Goal: Transaction & Acquisition: Purchase product/service

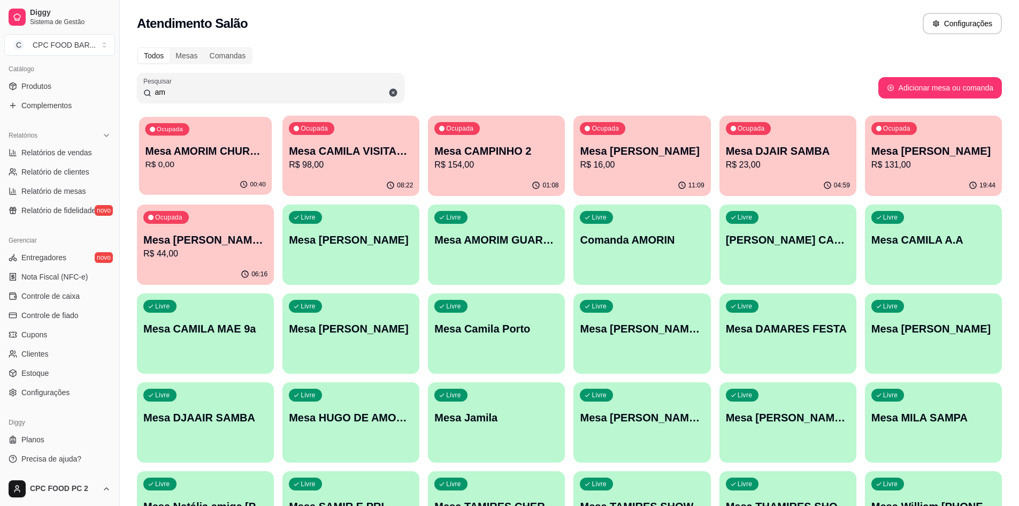
click at [205, 150] on p "Mesa AMORIM CHURRASCO" at bounding box center [205, 151] width 120 height 14
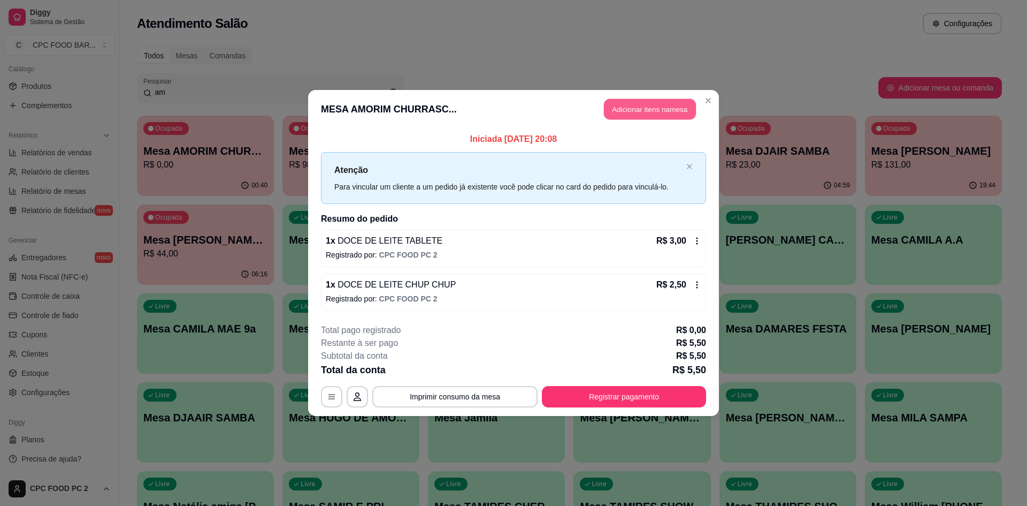
click at [629, 110] on button "Adicionar itens na mesa" at bounding box center [650, 109] width 92 height 21
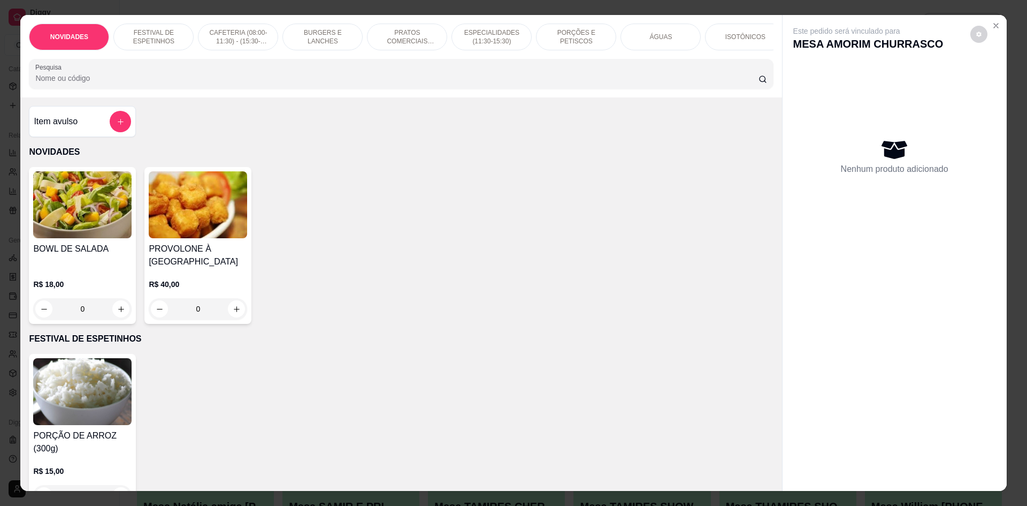
click at [481, 83] on input "Pesquisa" at bounding box center [396, 78] width 723 height 11
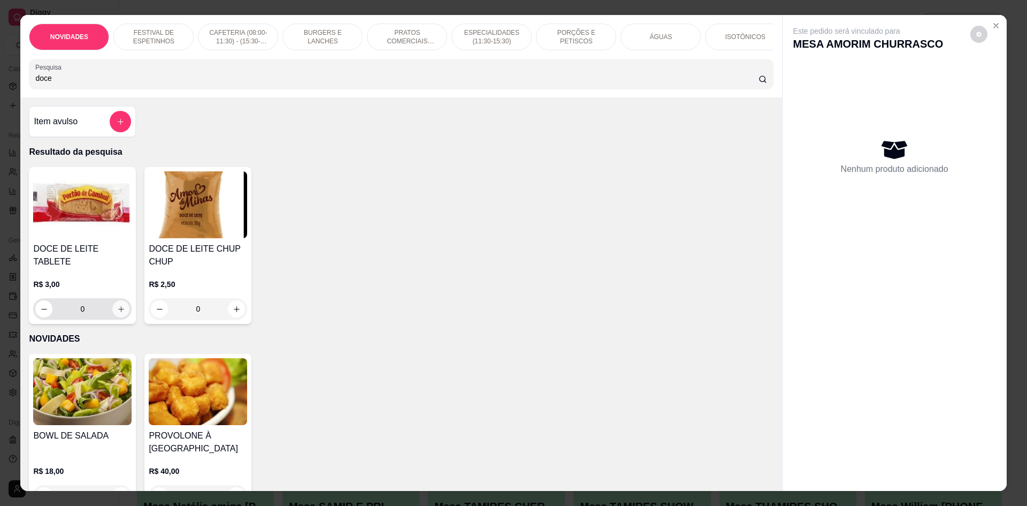
type input "doce"
click at [120, 305] on icon "increase-product-quantity" at bounding box center [121, 309] width 8 height 8
type input "1"
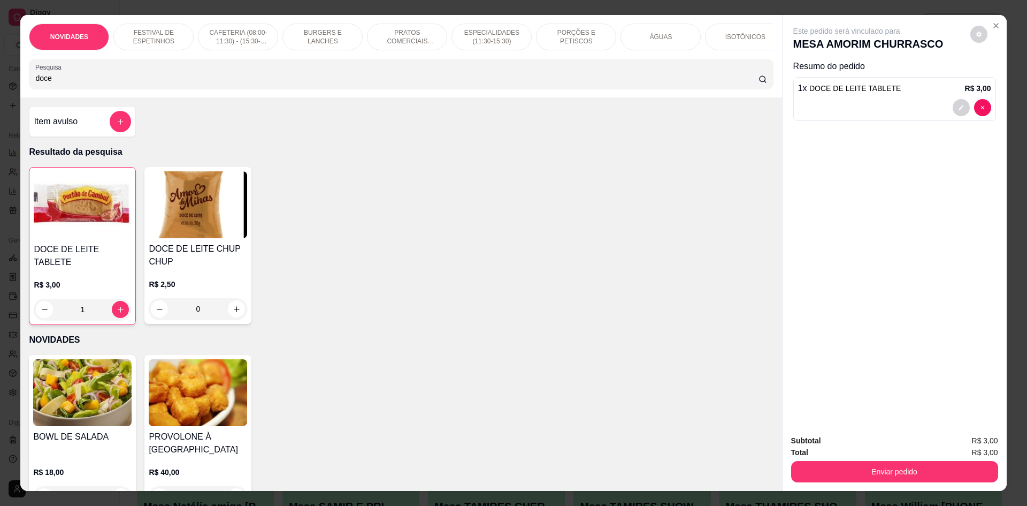
drag, startPoint x: 88, startPoint y: 89, endPoint x: 0, endPoint y: 88, distance: 88.3
click at [0, 88] on div "NOVIDADES FESTIVAL DE ESPETINHOS CAFETERIA (08:00-11:30) - (15:30-18:00) BURGER…" at bounding box center [513, 253] width 1027 height 506
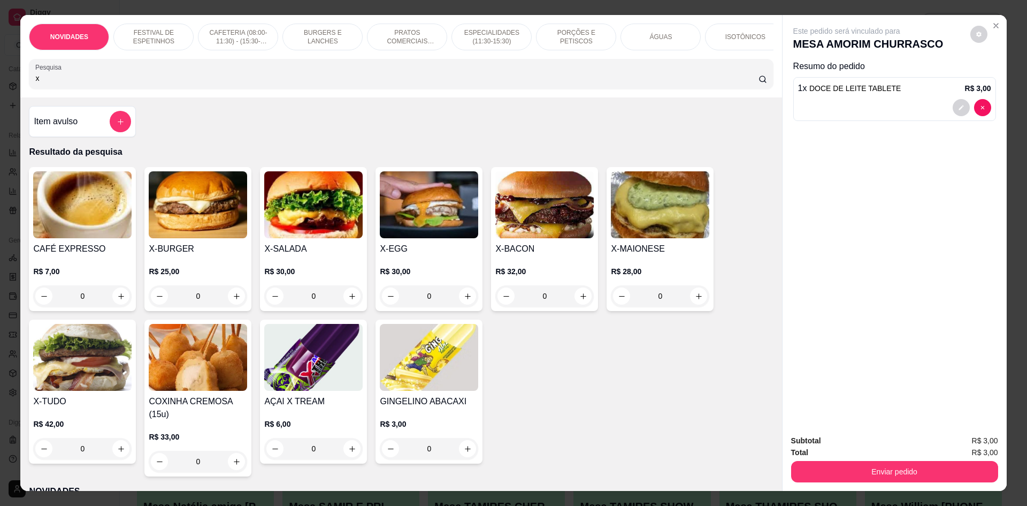
type input "x"
click at [234, 307] on div "0" at bounding box center [198, 295] width 98 height 21
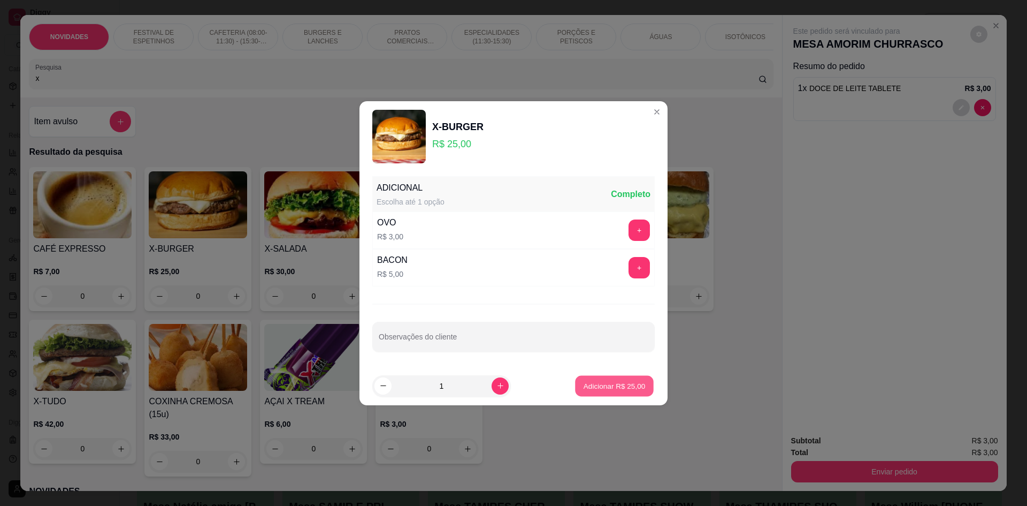
click at [615, 386] on p "Adicionar R$ 25,00" at bounding box center [615, 385] width 62 height 10
type input "1"
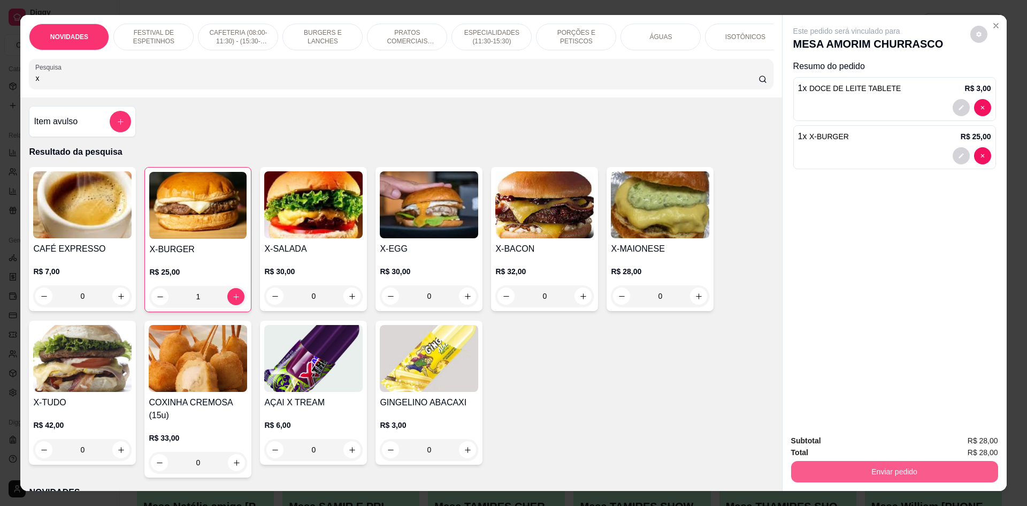
click at [877, 465] on button "Enviar pedido" at bounding box center [894, 471] width 207 height 21
click at [870, 442] on button "Não registrar e enviar pedido" at bounding box center [858, 445] width 111 height 20
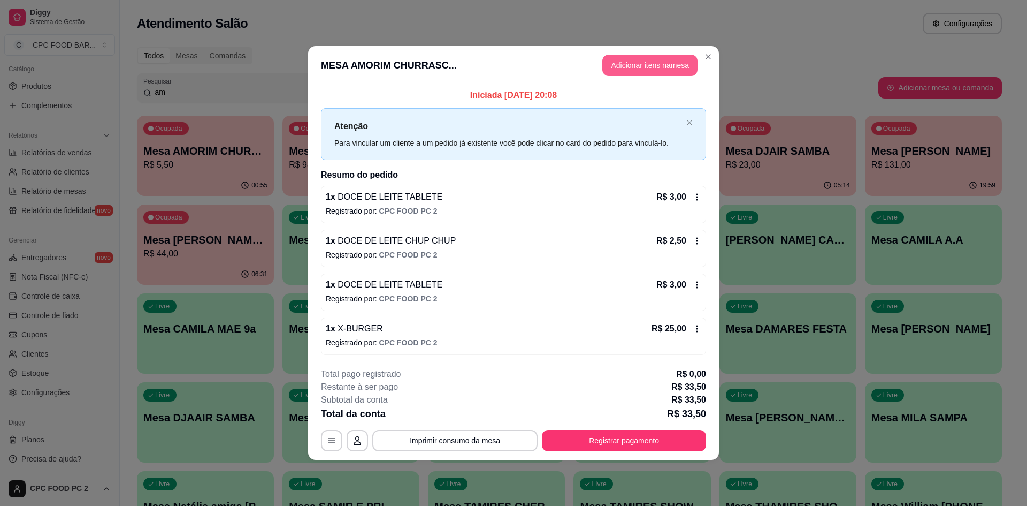
click at [659, 60] on button "Adicionar itens na mesa" at bounding box center [649, 65] width 95 height 21
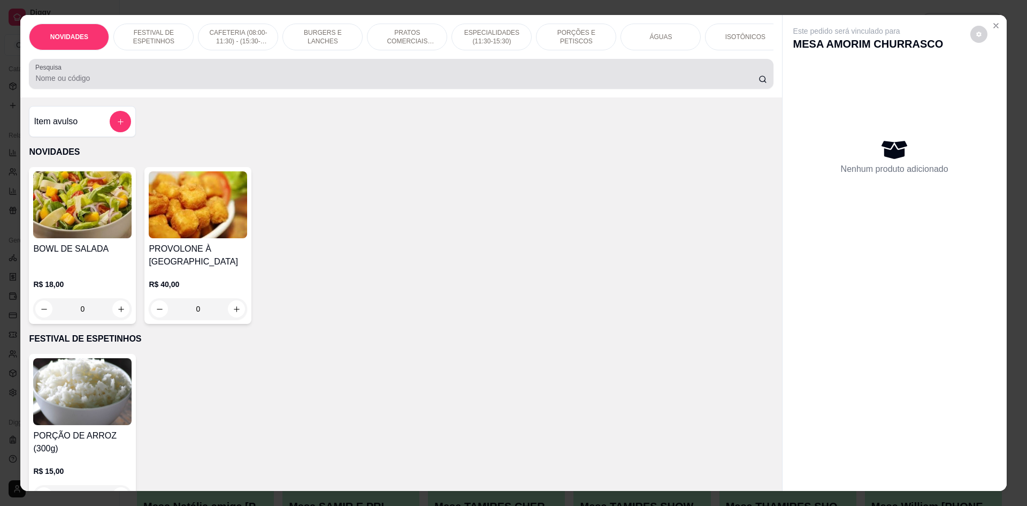
click at [392, 83] on input "Pesquisa" at bounding box center [396, 78] width 723 height 11
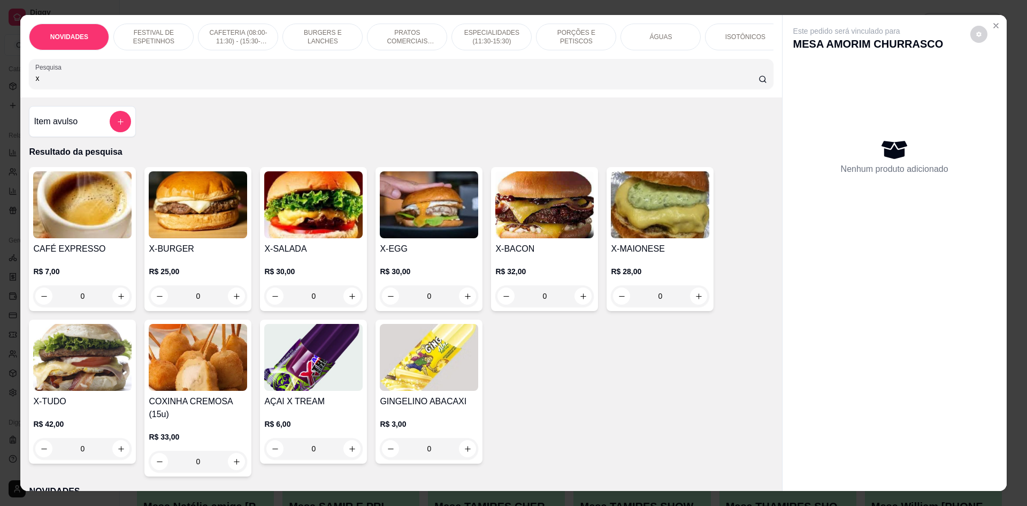
type input "x"
click at [227, 307] on div "0" at bounding box center [198, 295] width 98 height 21
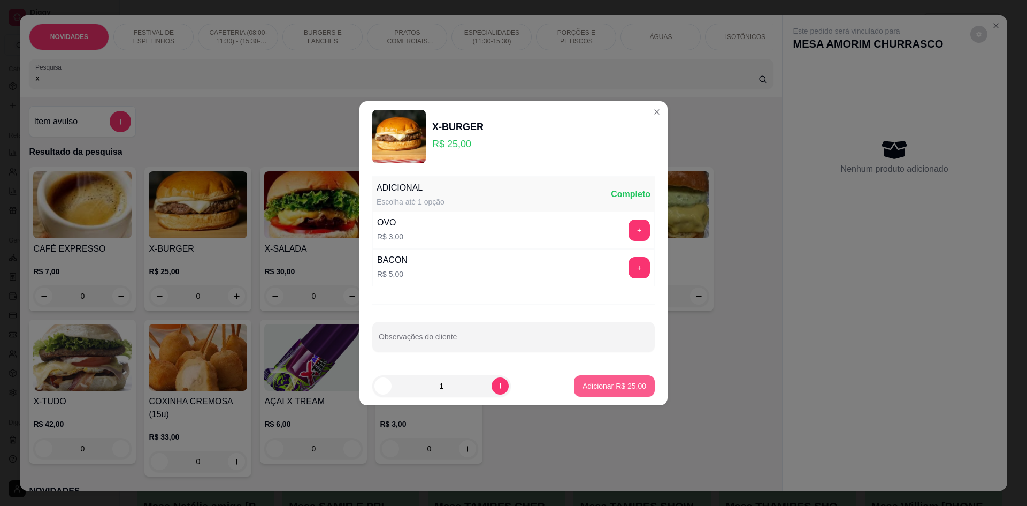
click at [610, 386] on p "Adicionar R$ 25,00" at bounding box center [615, 385] width 64 height 11
type input "1"
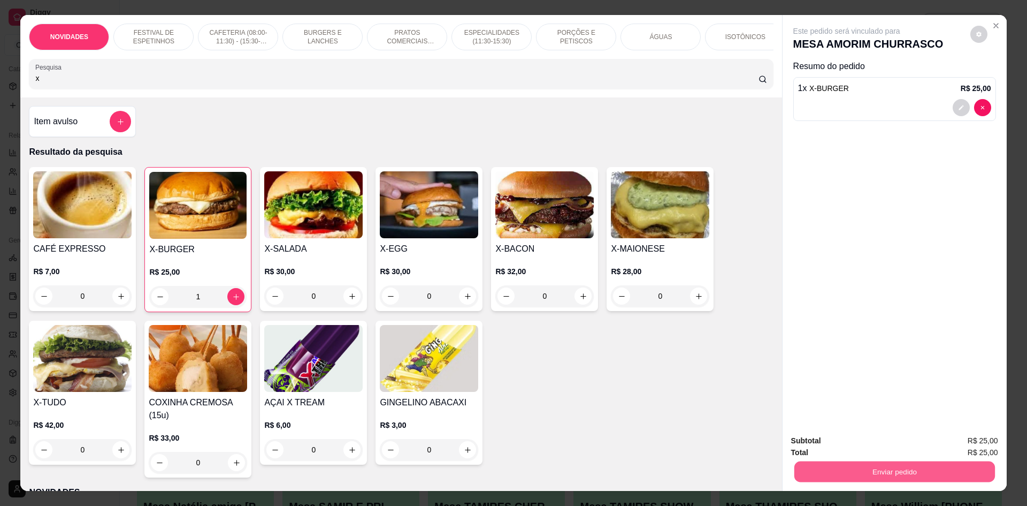
click at [855, 468] on button "Enviar pedido" at bounding box center [894, 471] width 201 height 21
click at [873, 448] on button "Não registrar e enviar pedido" at bounding box center [859, 445] width 108 height 20
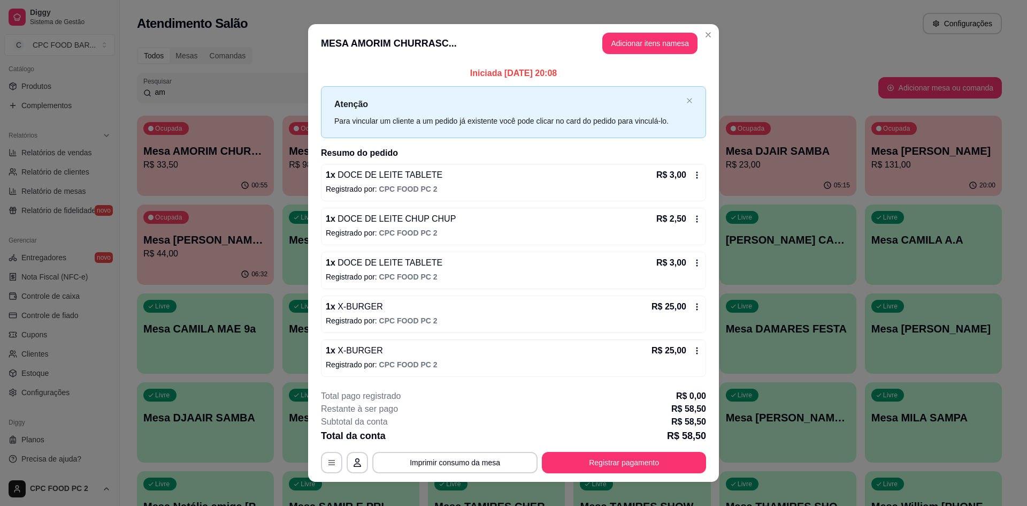
click at [694, 353] on icon at bounding box center [697, 350] width 9 height 9
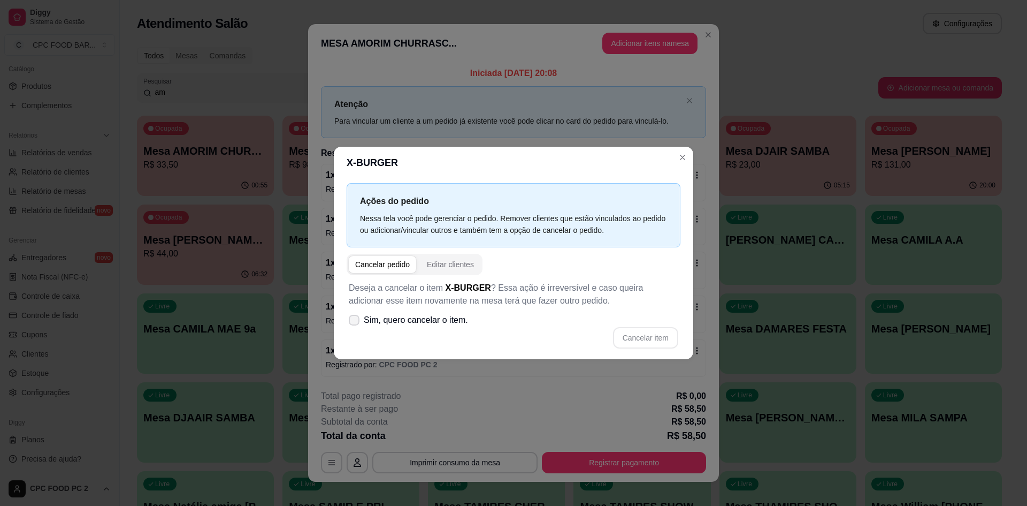
click at [355, 322] on icon at bounding box center [354, 320] width 9 height 6
click at [355, 322] on input "Sim, quero cancelar o item." at bounding box center [351, 325] width 7 height 7
checkbox input "true"
click at [627, 337] on button "Cancelar item" at bounding box center [646, 337] width 64 height 21
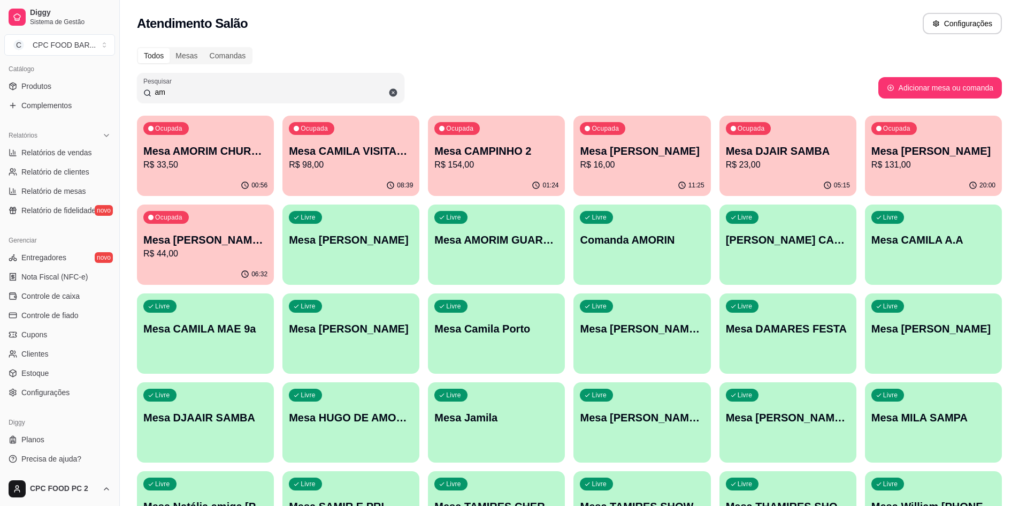
click at [323, 97] on input "am" at bounding box center [274, 92] width 247 height 11
click at [322, 97] on input "am" at bounding box center [274, 92] width 247 height 11
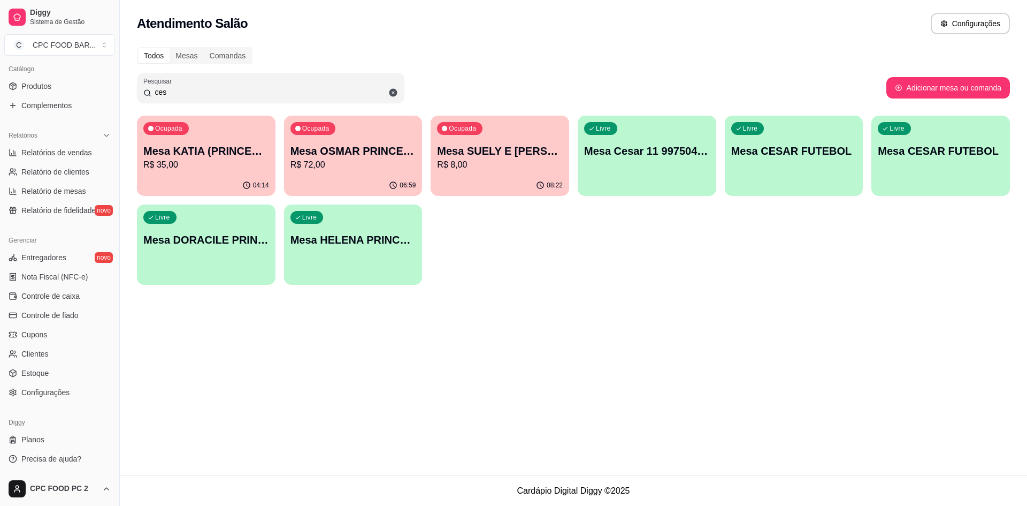
type input "ces"
click at [928, 164] on div "Livre Mesa CESAR FUTEBOL" at bounding box center [941, 149] width 134 height 65
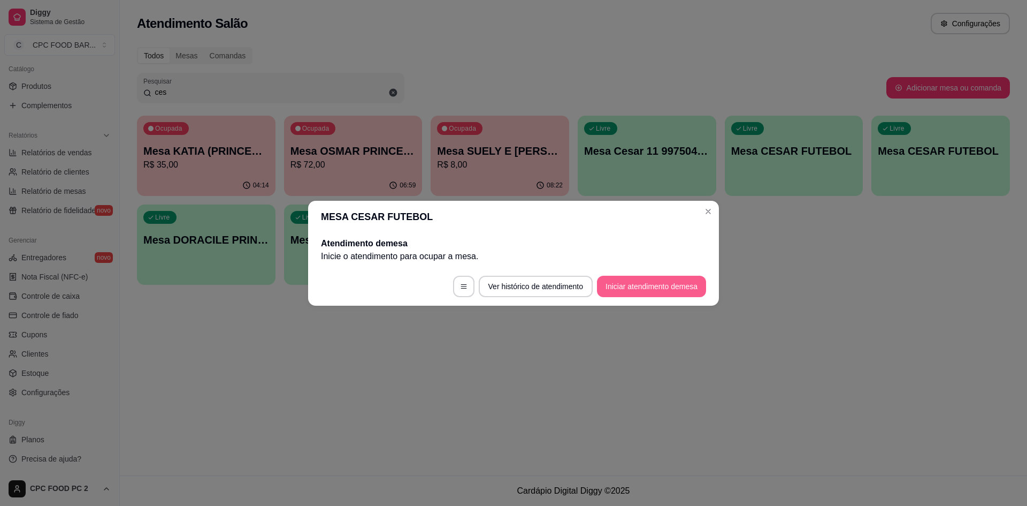
click at [640, 289] on button "Iniciar atendimento de mesa" at bounding box center [651, 285] width 109 height 21
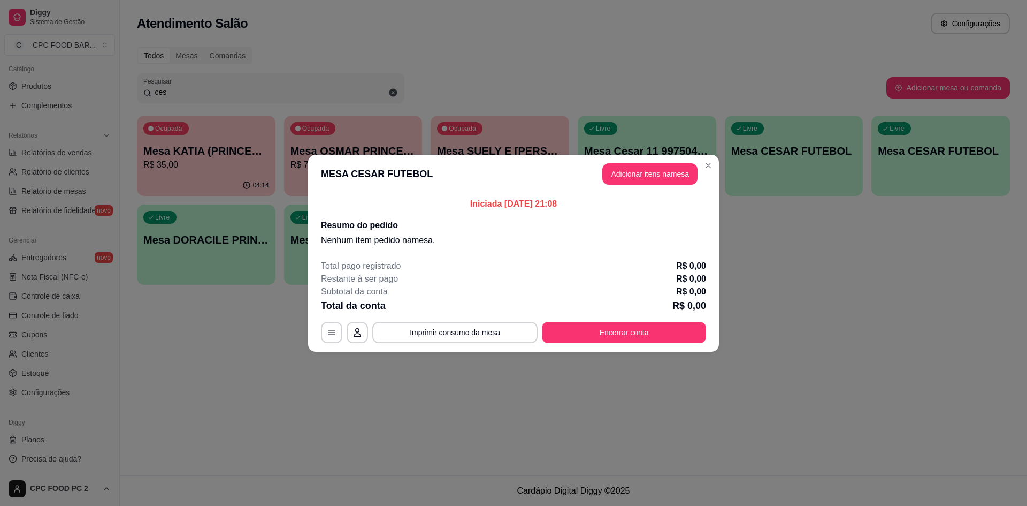
click at [650, 185] on header "MESA CESAR FUTEBOL Adicionar itens na mesa" at bounding box center [513, 174] width 411 height 39
click at [645, 174] on button "Adicionar itens na mesa" at bounding box center [649, 173] width 95 height 21
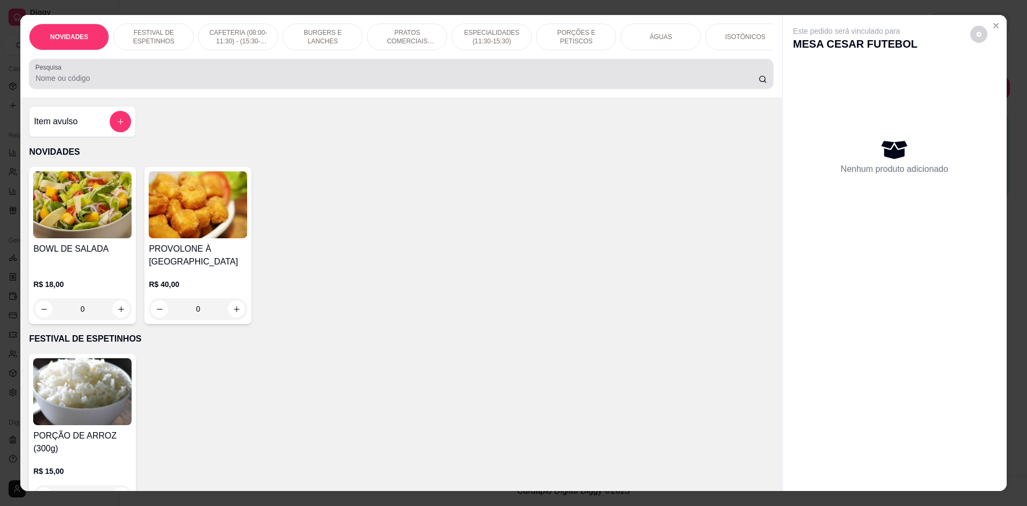
click at [424, 83] on input "Pesquisa" at bounding box center [396, 78] width 723 height 11
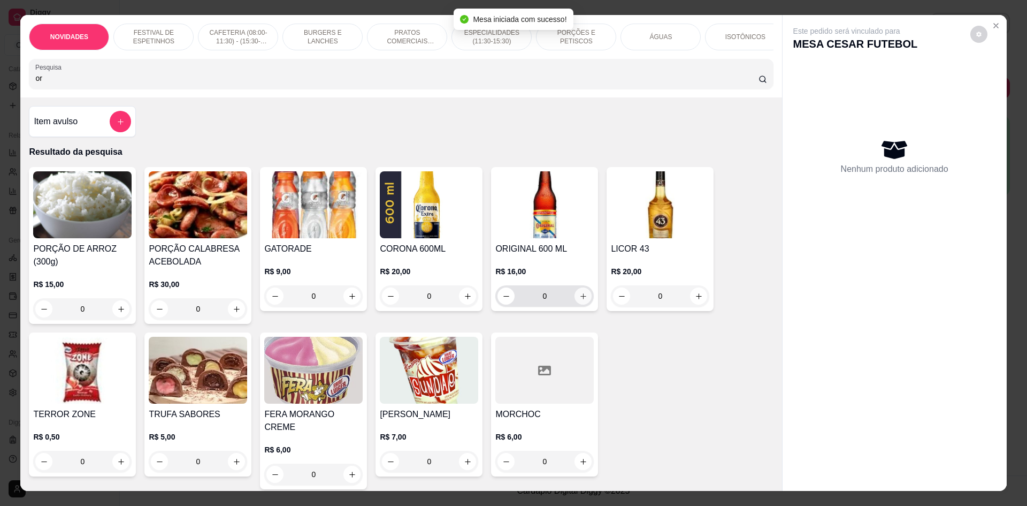
type input "or"
click at [575, 304] on button "increase-product-quantity" at bounding box center [583, 295] width 17 height 17
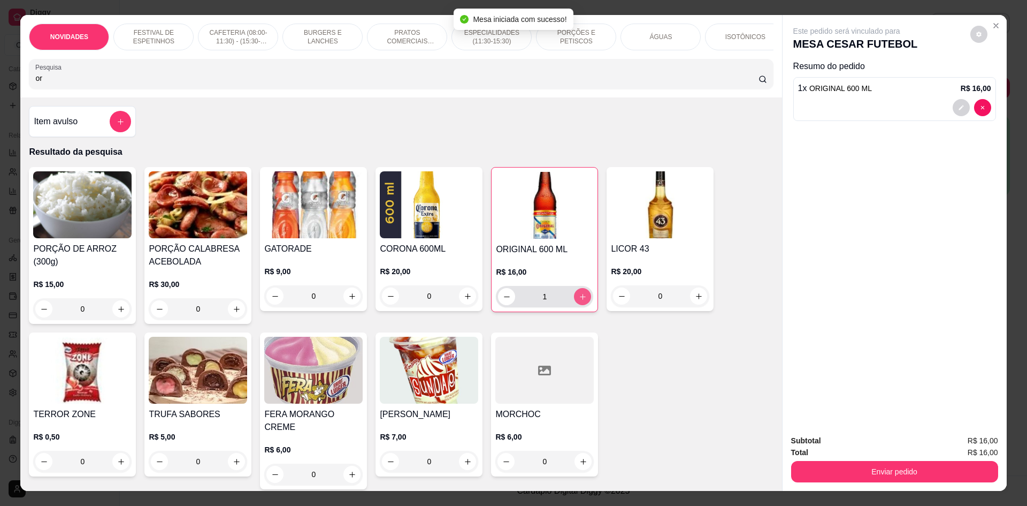
type input "1"
click at [574, 304] on button "increase-product-quantity" at bounding box center [582, 296] width 17 height 17
type input "2"
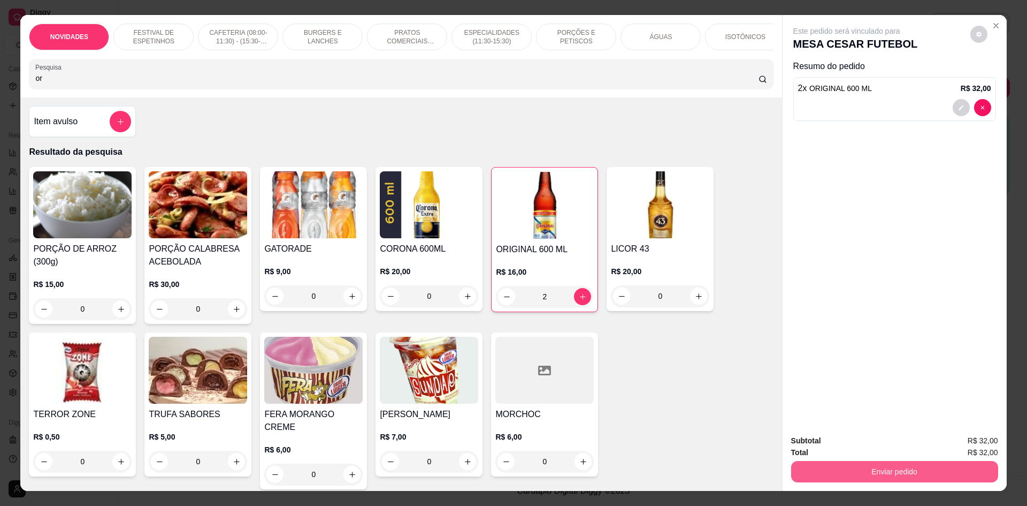
click at [836, 474] on button "Enviar pedido" at bounding box center [894, 471] width 207 height 21
click at [836, 449] on button "Não registrar e enviar pedido" at bounding box center [858, 445] width 111 height 20
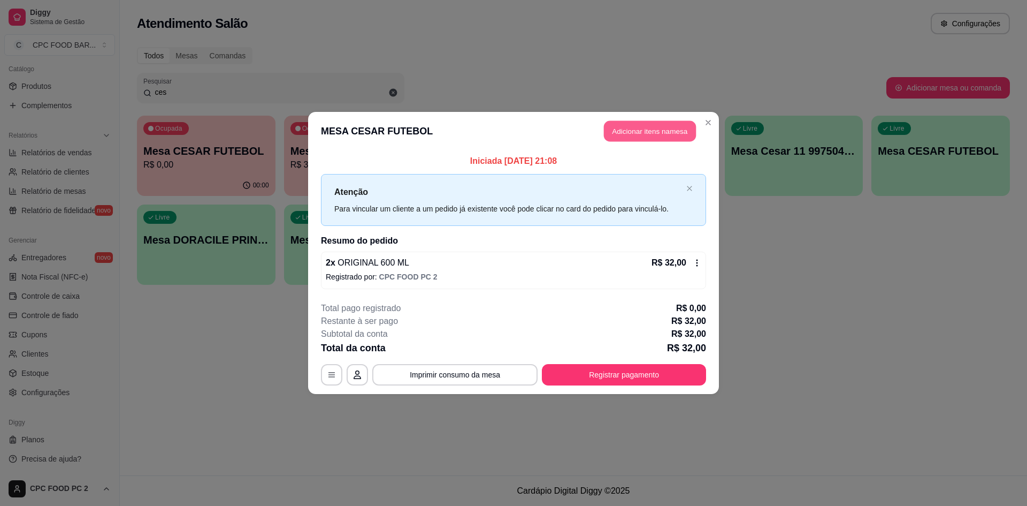
click at [660, 139] on button "Adicionar itens na mesa" at bounding box center [650, 131] width 92 height 21
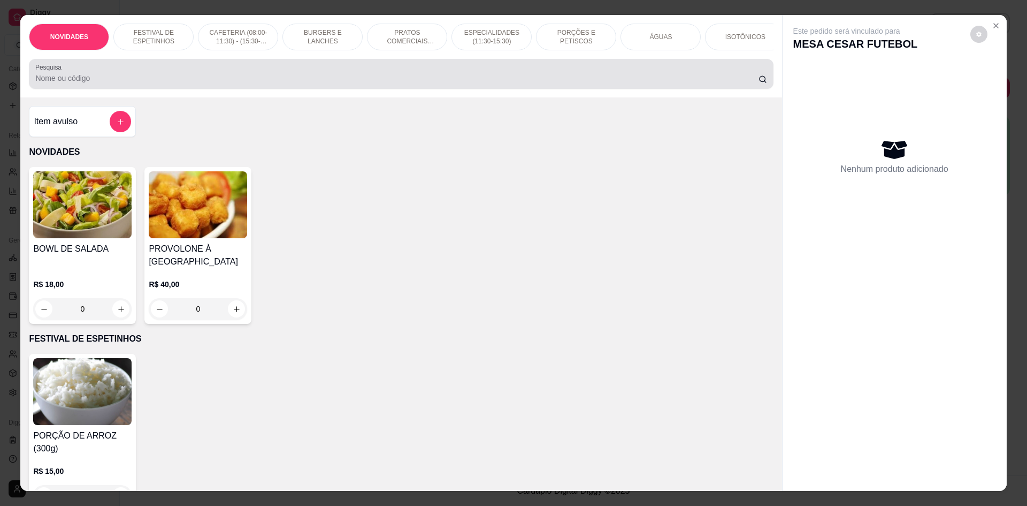
click at [405, 83] on input "Pesquisa" at bounding box center [396, 78] width 723 height 11
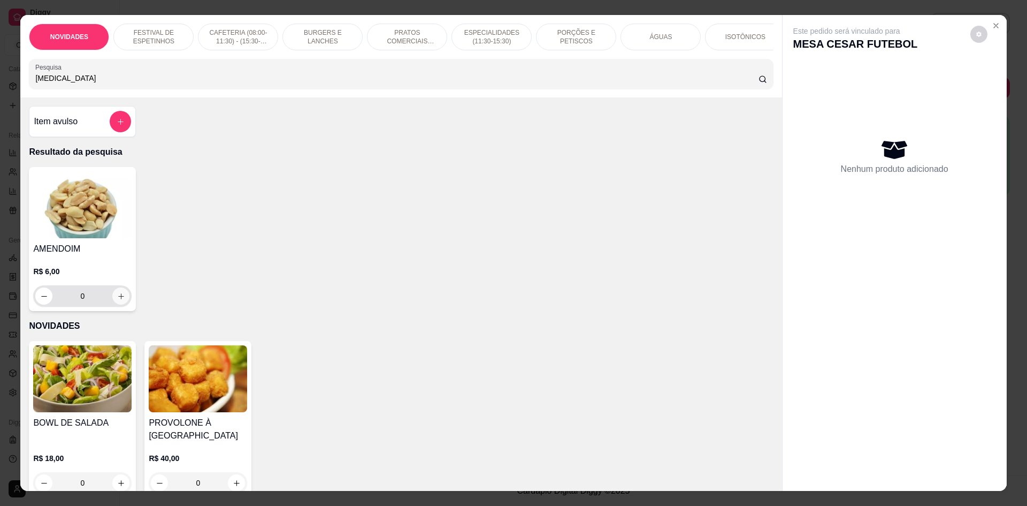
type input "[MEDICAL_DATA]"
click at [113, 304] on button "increase-product-quantity" at bounding box center [120, 295] width 17 height 17
type input "1"
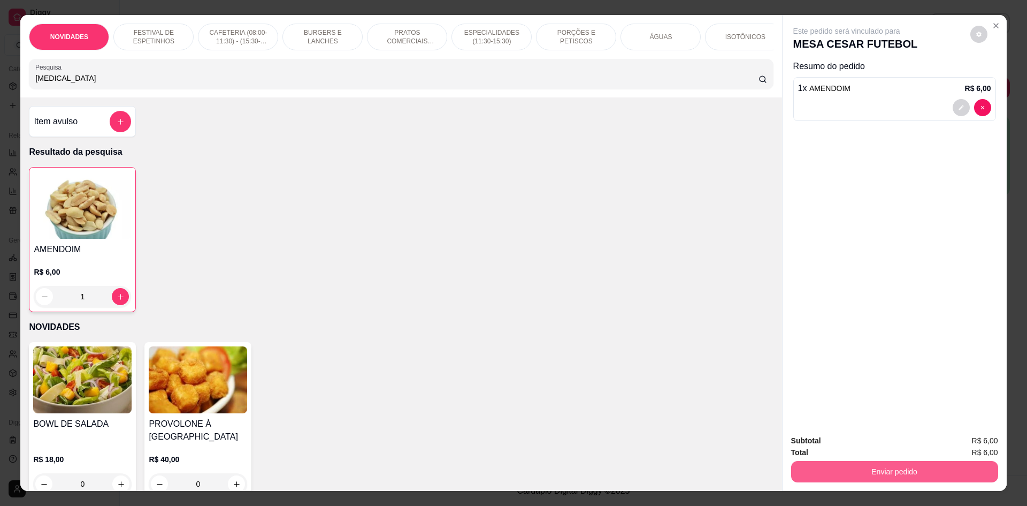
click at [835, 473] on button "Enviar pedido" at bounding box center [894, 471] width 207 height 21
click at [831, 446] on button "Não registrar e enviar pedido" at bounding box center [858, 445] width 111 height 20
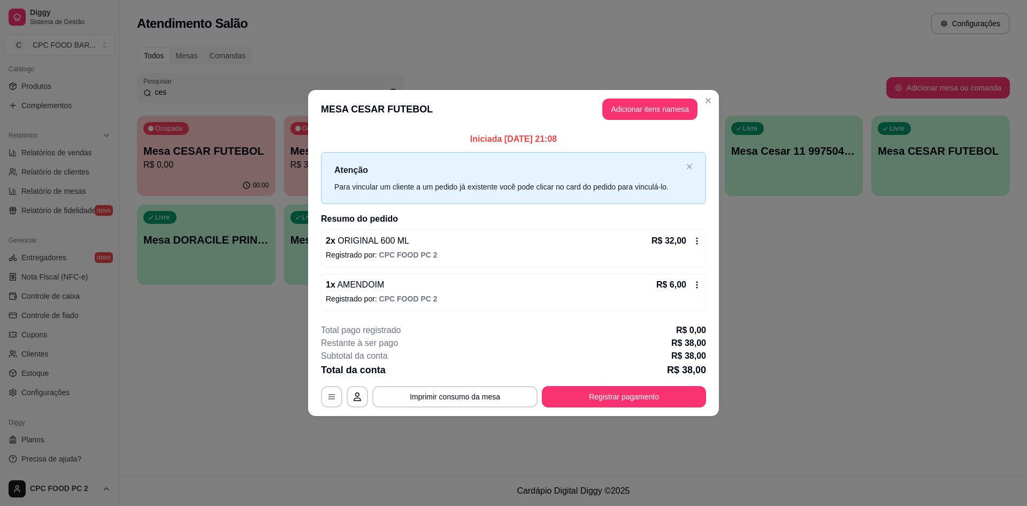
click at [711, 109] on header "MESA CESAR FUTEBOL Adicionar itens na mesa" at bounding box center [513, 109] width 411 height 39
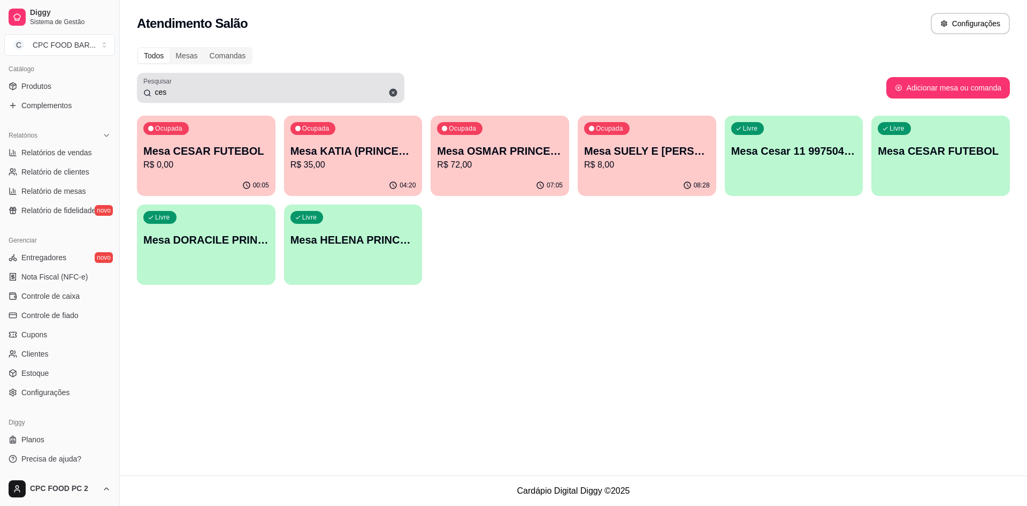
click at [181, 94] on input "ces" at bounding box center [274, 92] width 247 height 11
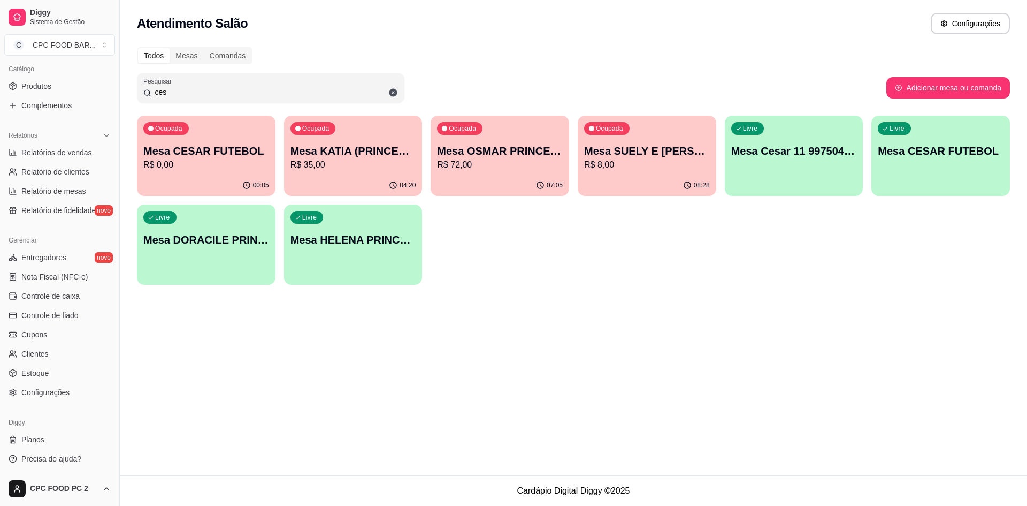
click at [180, 93] on input "ces" at bounding box center [274, 92] width 247 height 11
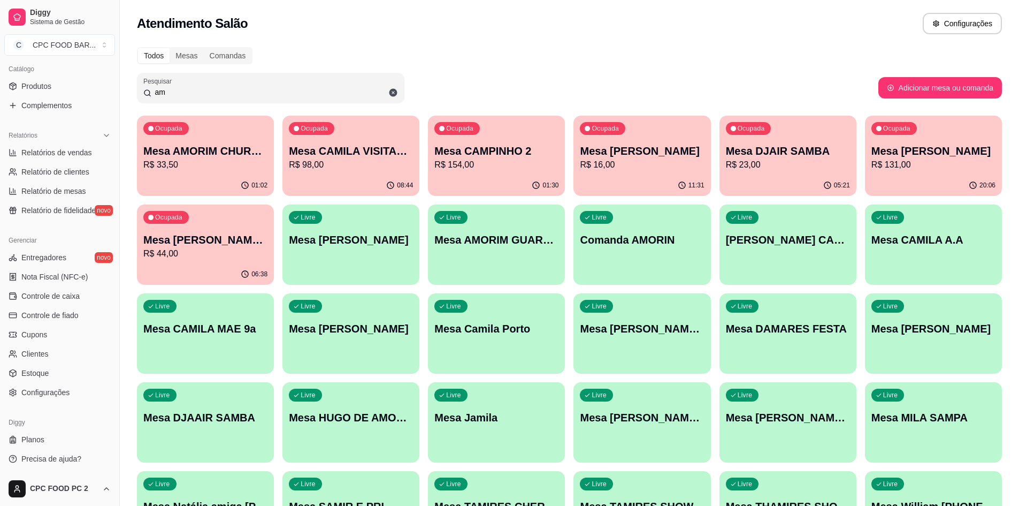
type input "am"
click at [185, 150] on p "Mesa AMORIM CHURRASCO" at bounding box center [205, 151] width 120 height 14
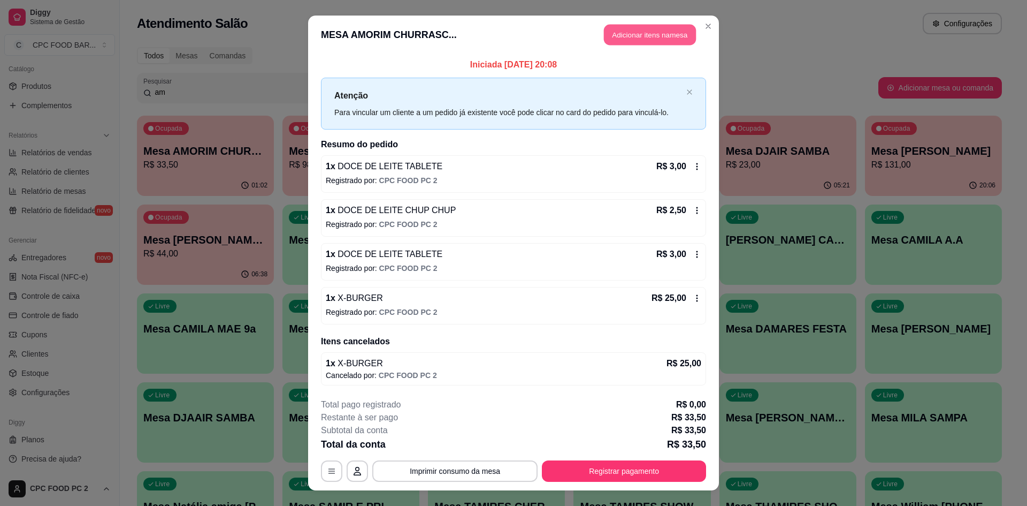
click at [658, 37] on button "Adicionar itens na mesa" at bounding box center [650, 35] width 92 height 21
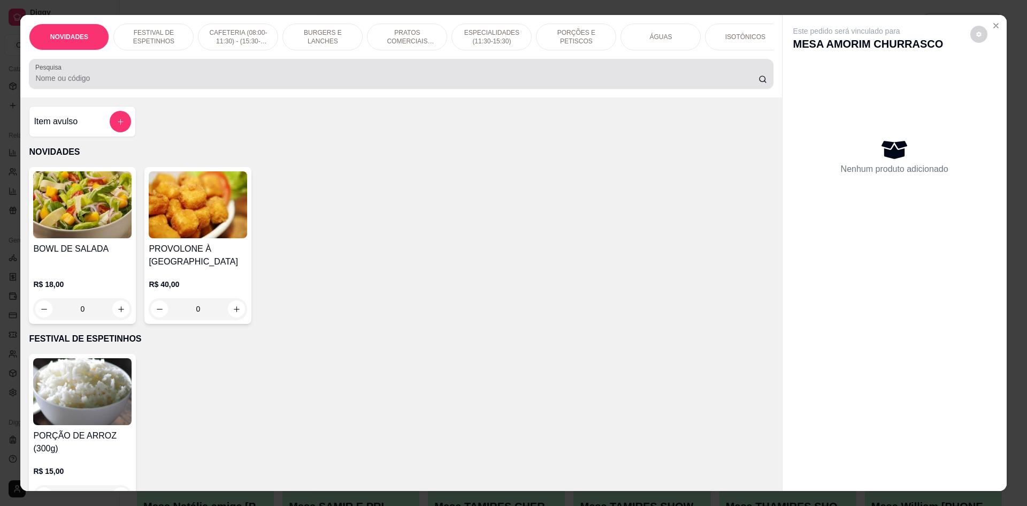
drag, startPoint x: 396, startPoint y: 82, endPoint x: 399, endPoint y: 69, distance: 13.1
click at [395, 75] on div at bounding box center [400, 73] width 731 height 21
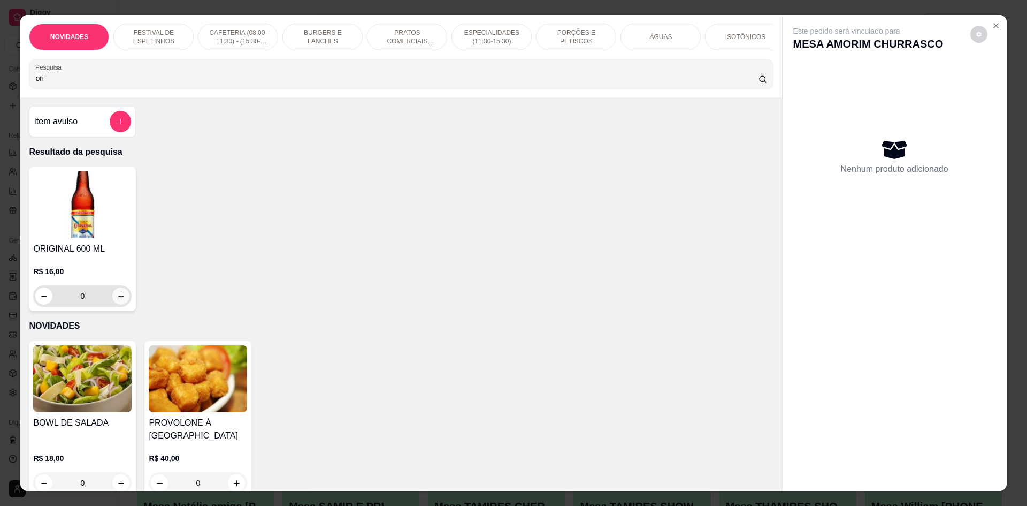
type input "ori"
click at [117, 300] on icon "increase-product-quantity" at bounding box center [121, 296] width 8 height 8
type input "1"
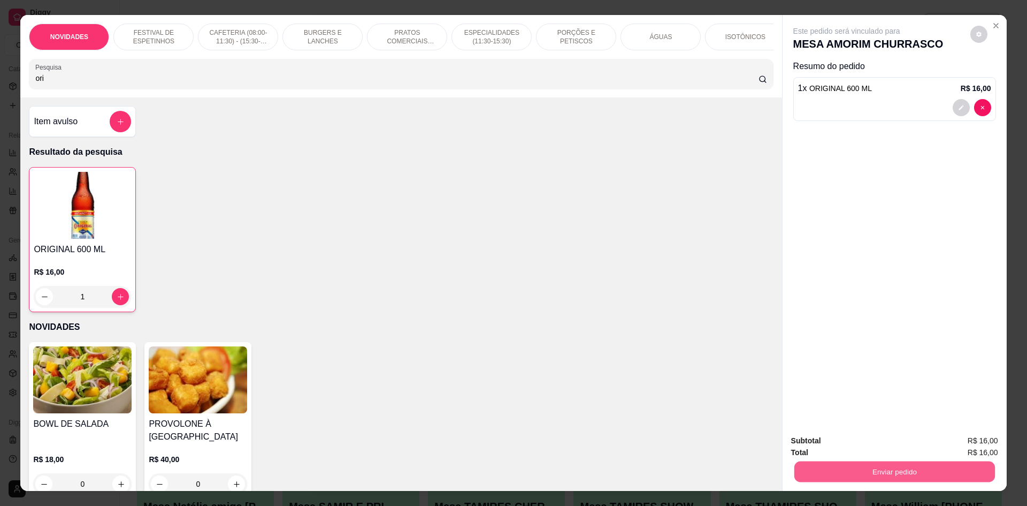
click at [919, 474] on button "Enviar pedido" at bounding box center [894, 471] width 201 height 21
click at [867, 444] on button "Não registrar e enviar pedido" at bounding box center [858, 445] width 111 height 20
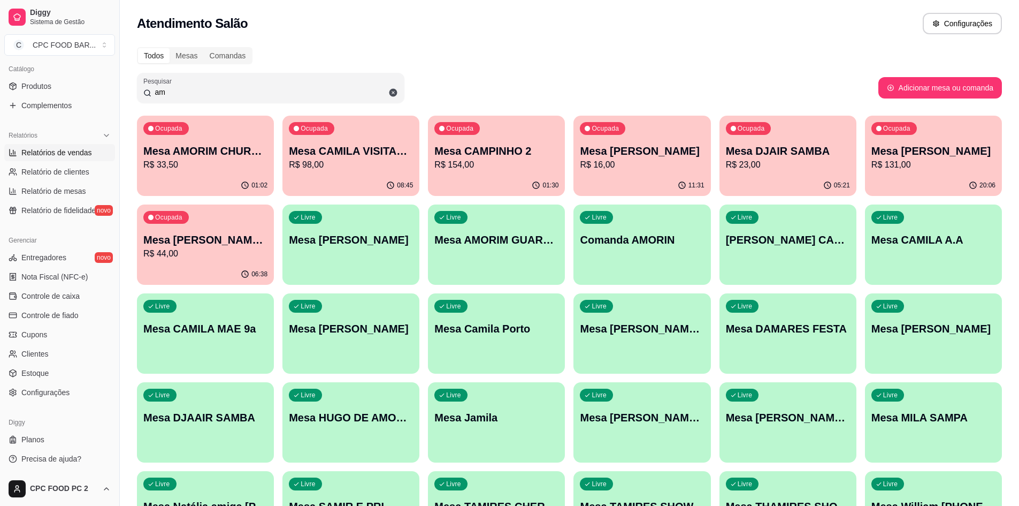
click at [71, 146] on link "Relatórios de vendas" at bounding box center [59, 152] width 111 height 17
select select "ALL"
select select "0"
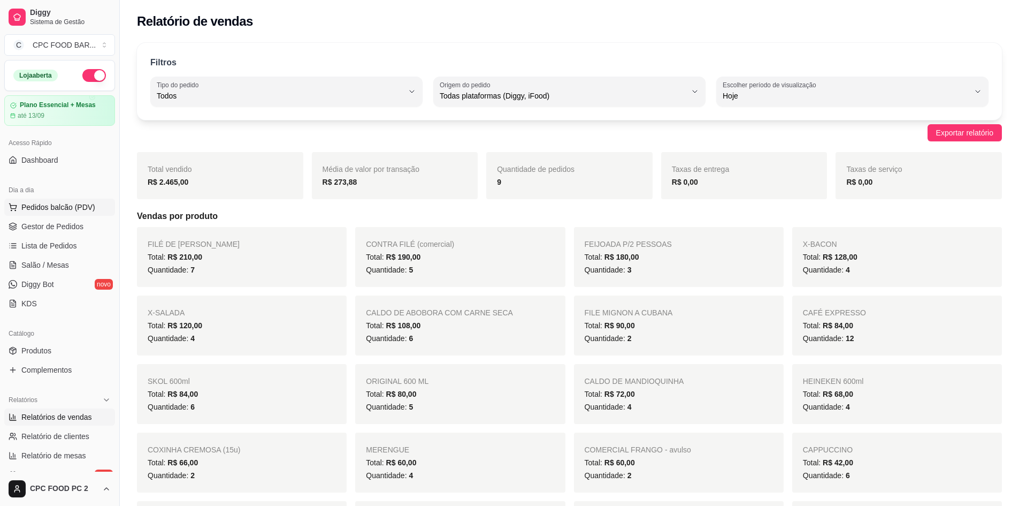
click at [66, 206] on span "Pedidos balcão (PDV)" at bounding box center [58, 207] width 74 height 11
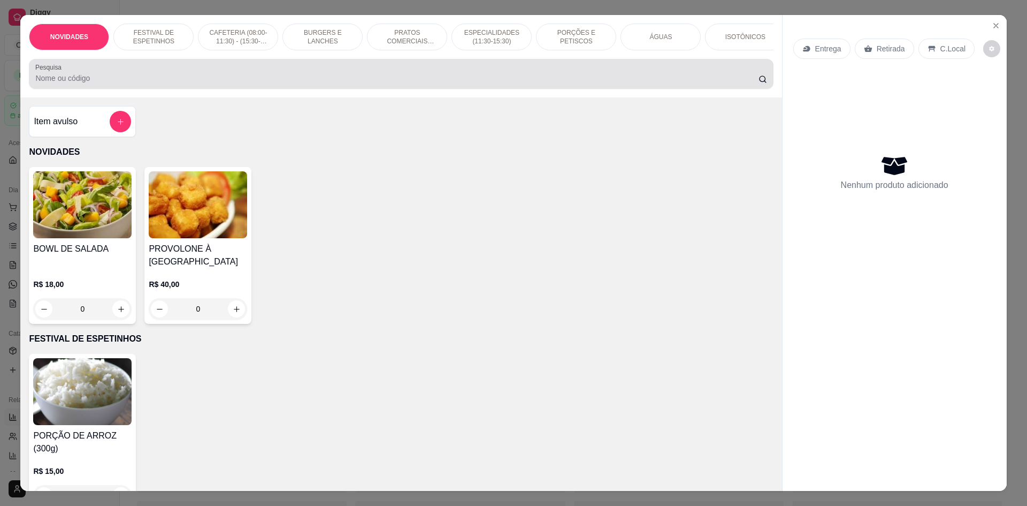
click at [129, 83] on input "Pesquisa" at bounding box center [396, 78] width 723 height 11
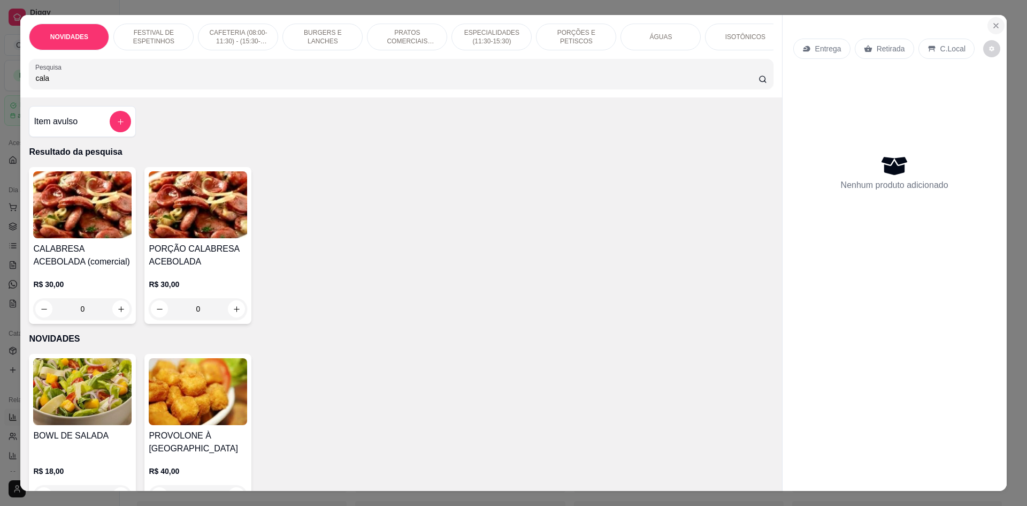
type input "cala"
click at [992, 27] on icon "Close" at bounding box center [996, 25] width 9 height 9
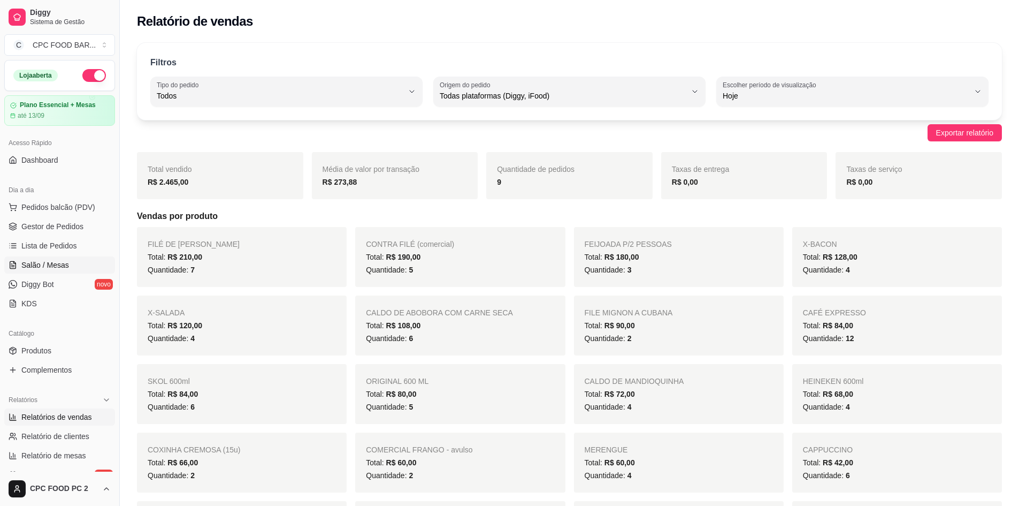
click at [28, 257] on link "Salão / Mesas" at bounding box center [59, 264] width 111 height 17
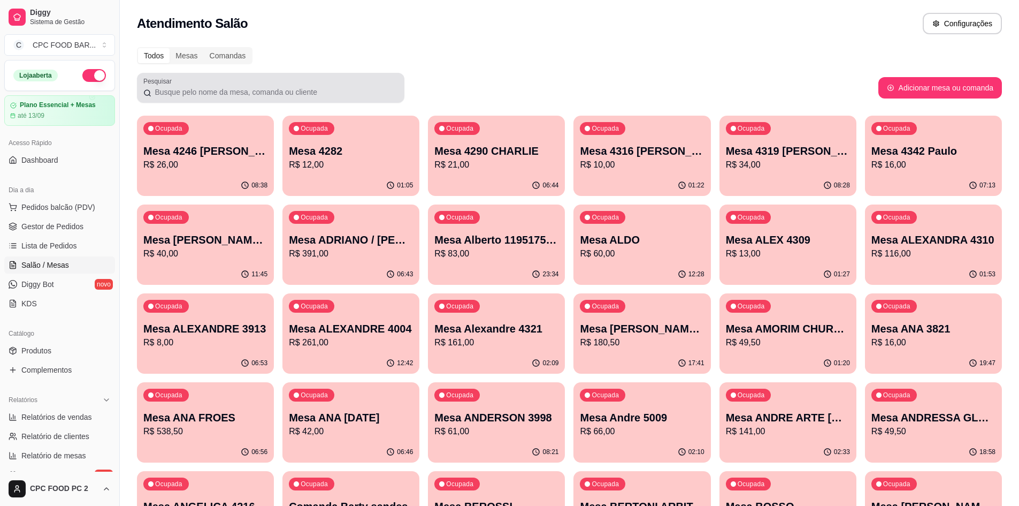
click at [355, 78] on div at bounding box center [270, 87] width 255 height 21
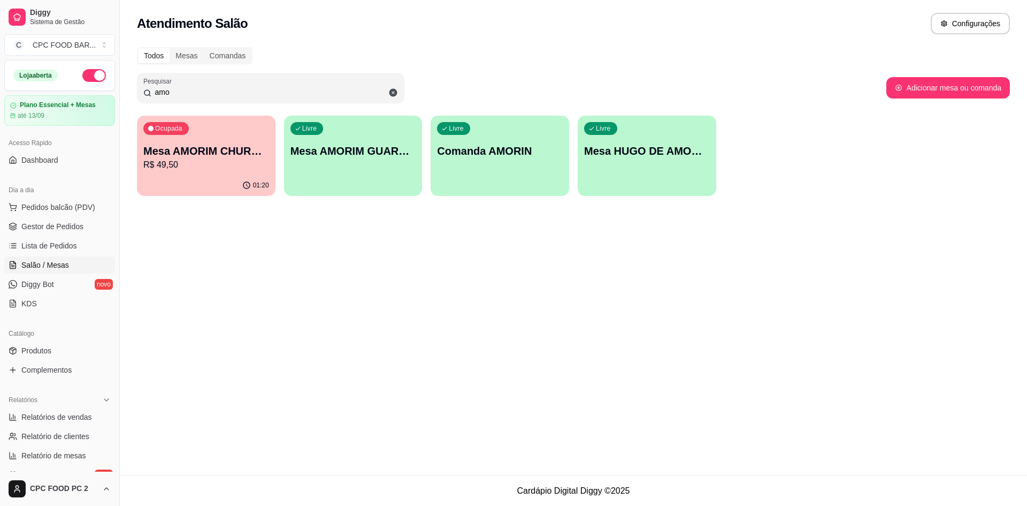
type input "amo"
click at [235, 154] on p "Mesa AMORIM CHURRASCO" at bounding box center [207, 151] width 122 height 14
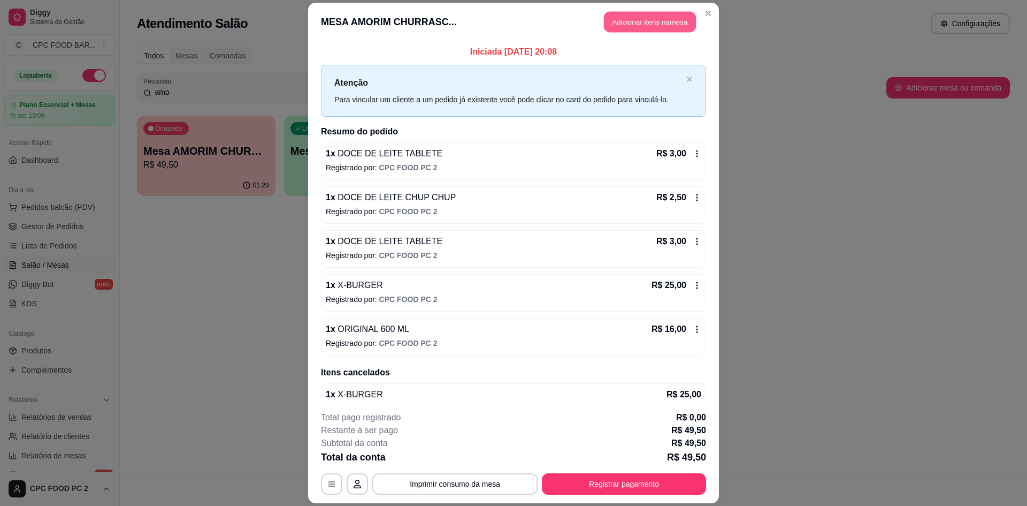
click at [637, 19] on button "Adicionar itens na mesa" at bounding box center [650, 21] width 92 height 21
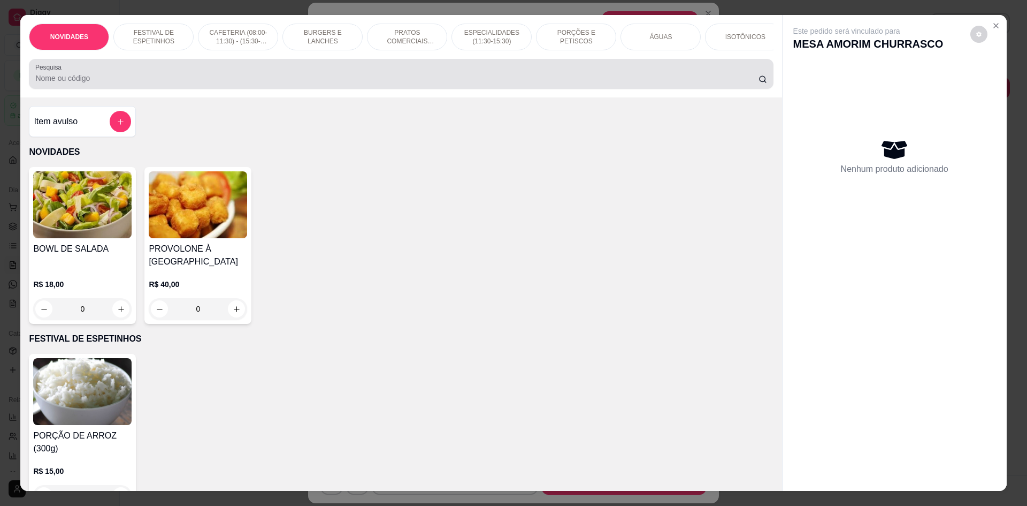
drag, startPoint x: 454, startPoint y: 81, endPoint x: 442, endPoint y: 92, distance: 15.9
click at [448, 83] on input "Pesquisa" at bounding box center [396, 78] width 723 height 11
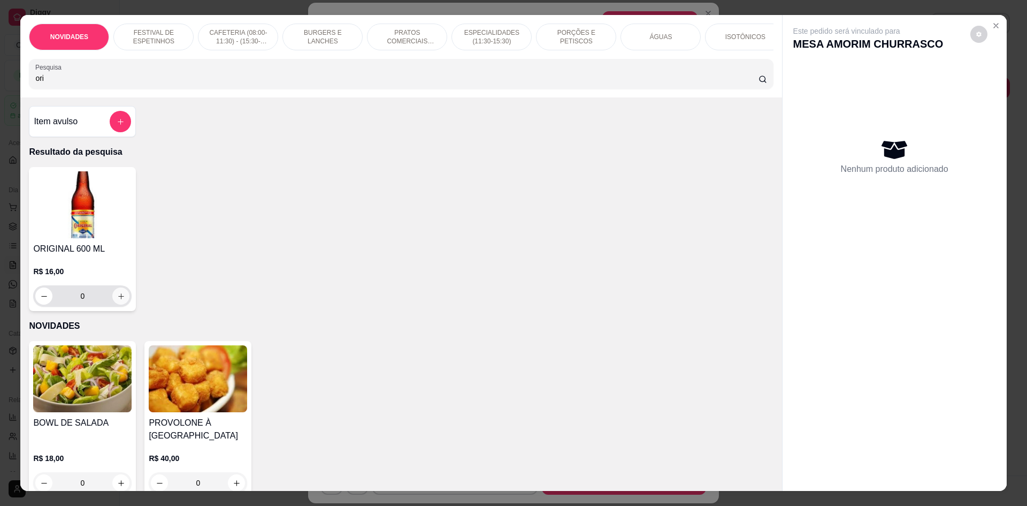
type input "ori"
click at [119, 300] on icon "increase-product-quantity" at bounding box center [121, 296] width 8 height 8
type input "1"
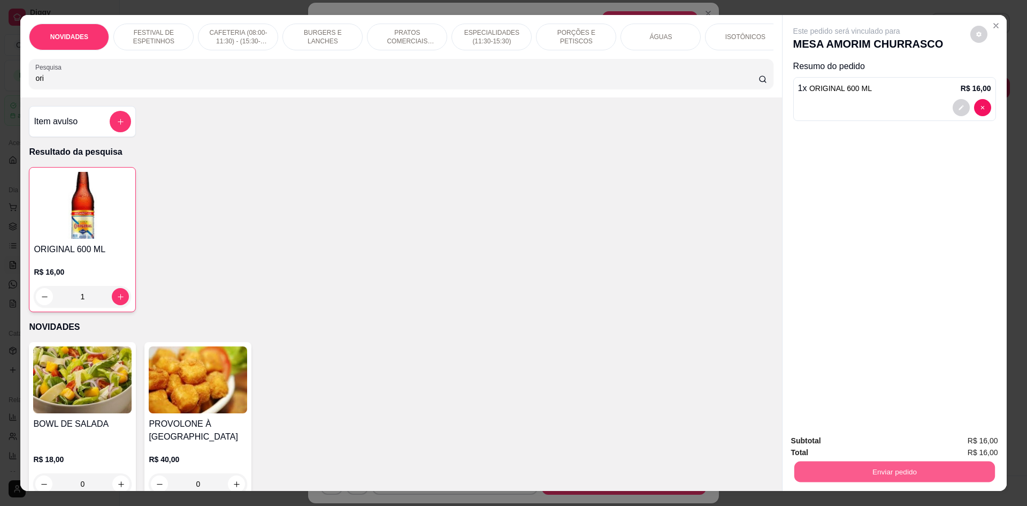
click at [952, 462] on button "Enviar pedido" at bounding box center [894, 471] width 201 height 21
click at [893, 448] on button "Não registrar e enviar pedido" at bounding box center [859, 445] width 108 height 20
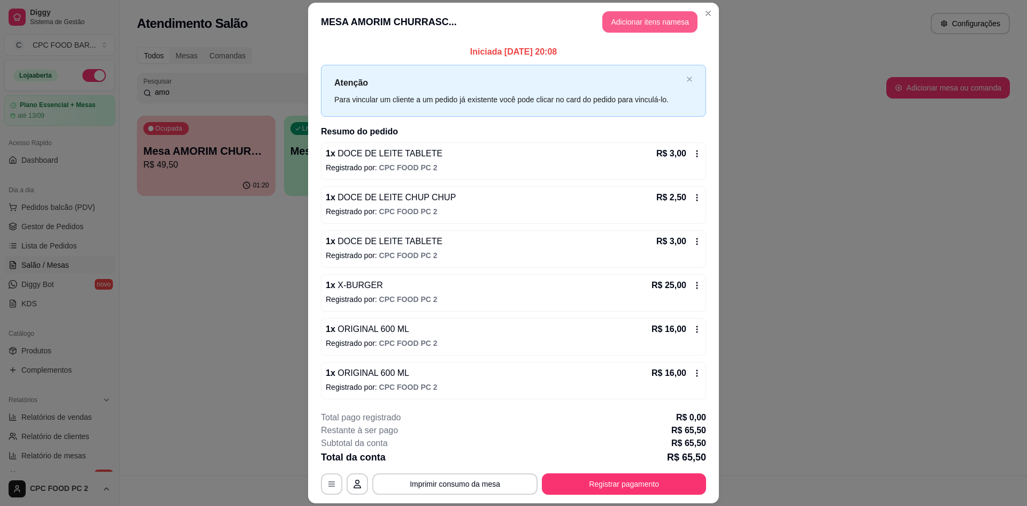
click at [665, 27] on button "Adicionar itens na mesa" at bounding box center [649, 21] width 95 height 21
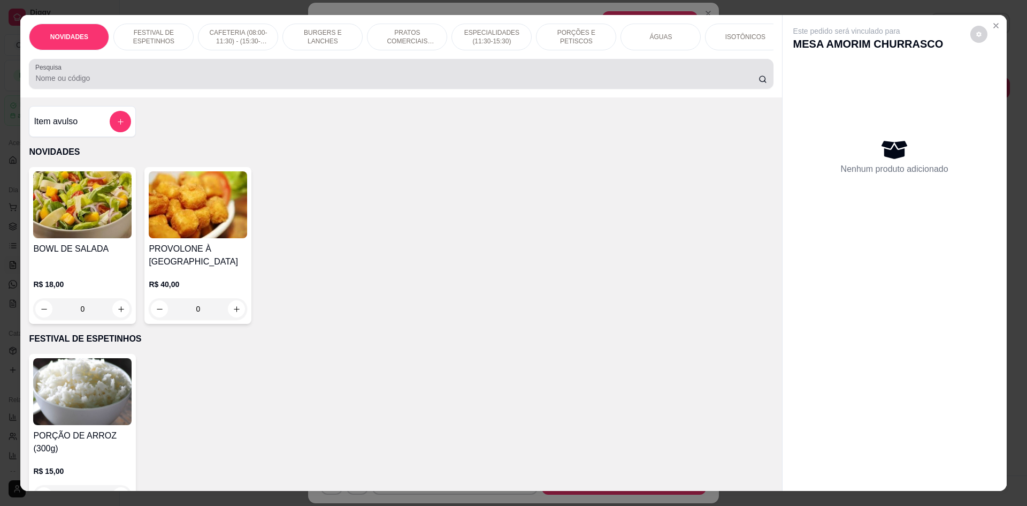
click at [558, 85] on div at bounding box center [400, 73] width 731 height 21
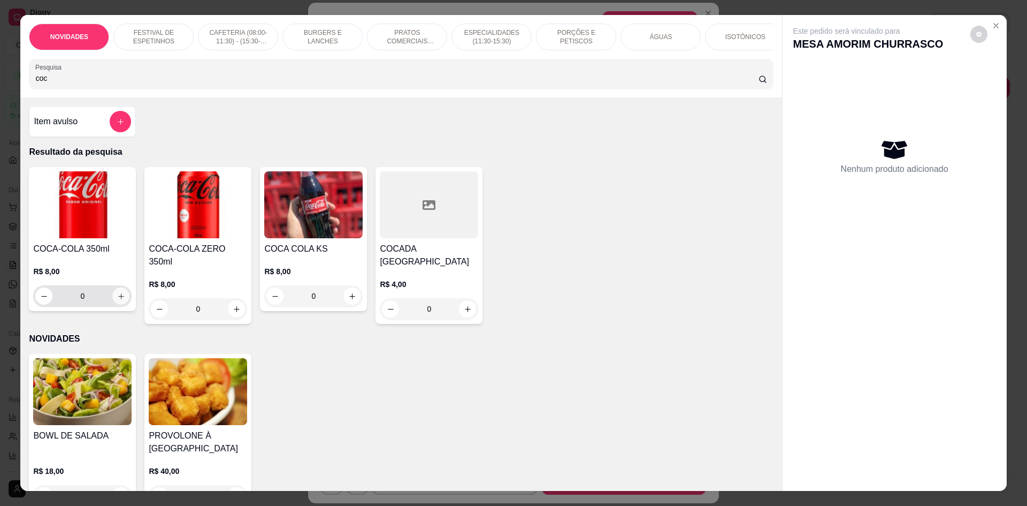
type input "coc"
click at [114, 304] on button "increase-product-quantity" at bounding box center [120, 295] width 17 height 17
type input "1"
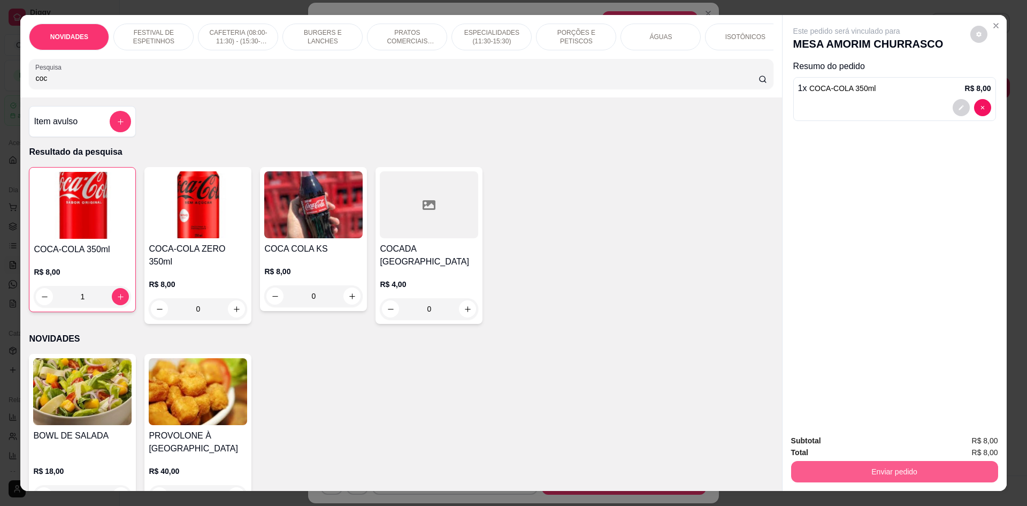
click at [846, 471] on button "Enviar pedido" at bounding box center [894, 471] width 207 height 21
click at [840, 440] on button "Não registrar e enviar pedido" at bounding box center [858, 445] width 111 height 20
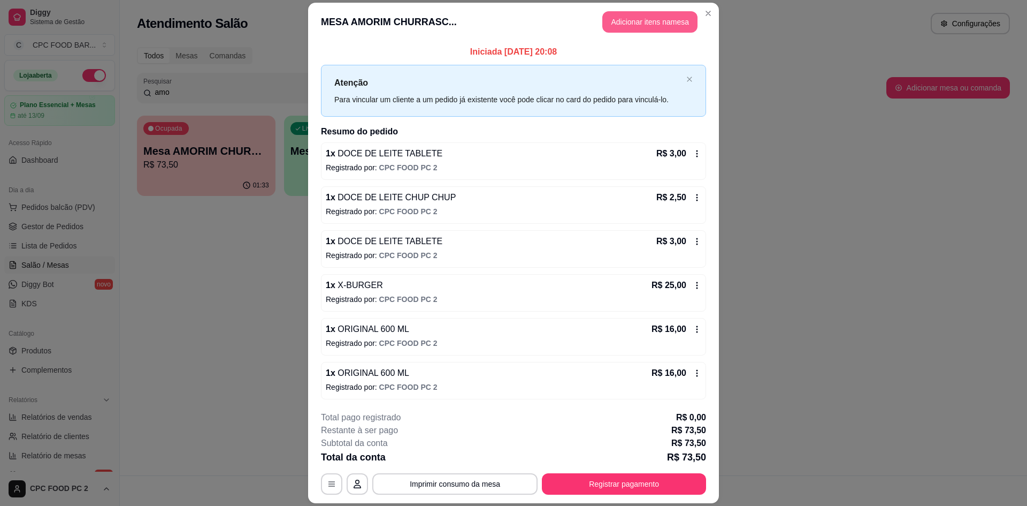
click at [613, 27] on button "Adicionar itens na mesa" at bounding box center [649, 21] width 95 height 21
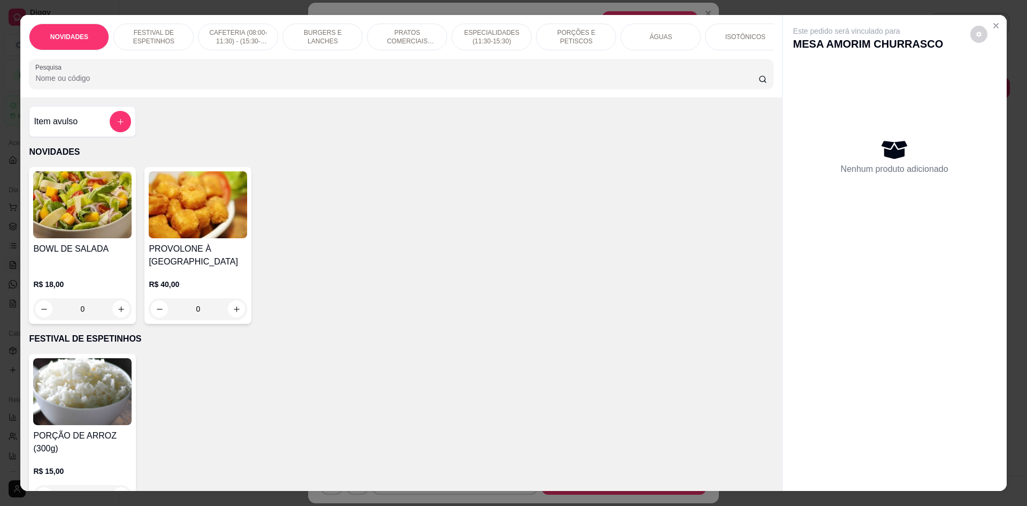
click at [444, 83] on input "Pesquisa" at bounding box center [396, 78] width 723 height 11
click at [993, 20] on button "Close" at bounding box center [996, 25] width 17 height 17
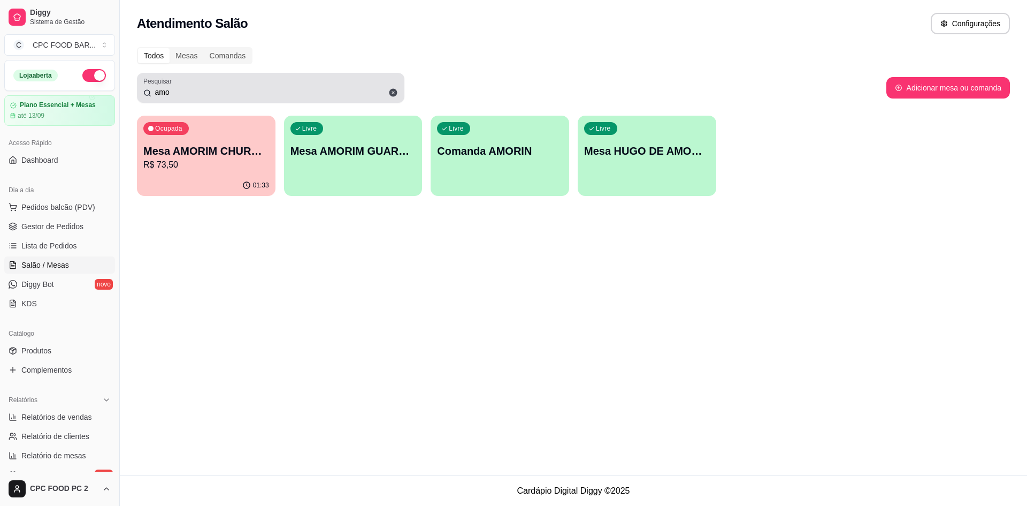
click at [174, 94] on input "amo" at bounding box center [274, 92] width 247 height 11
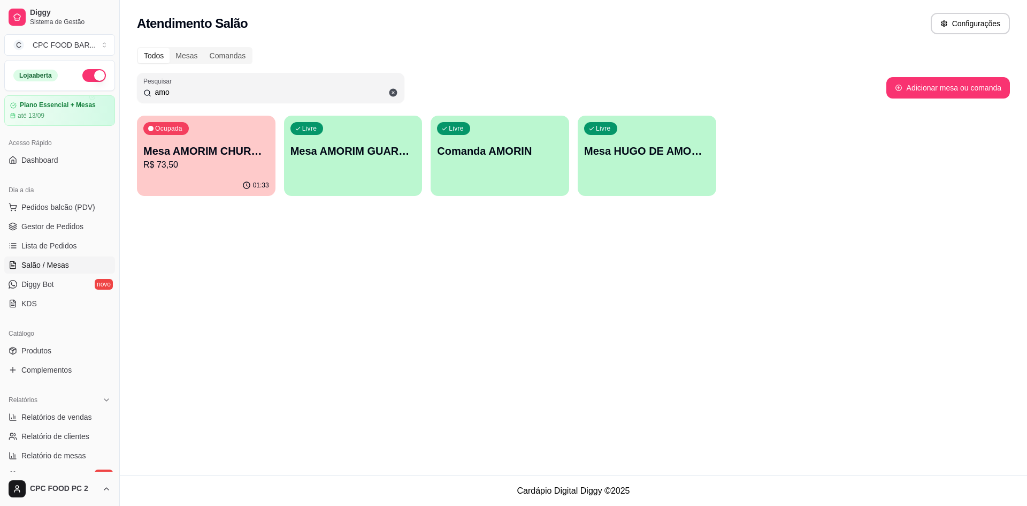
click at [173, 93] on input "amo" at bounding box center [274, 92] width 247 height 11
click at [165, 162] on p "R$ 73,50" at bounding box center [207, 164] width 122 height 12
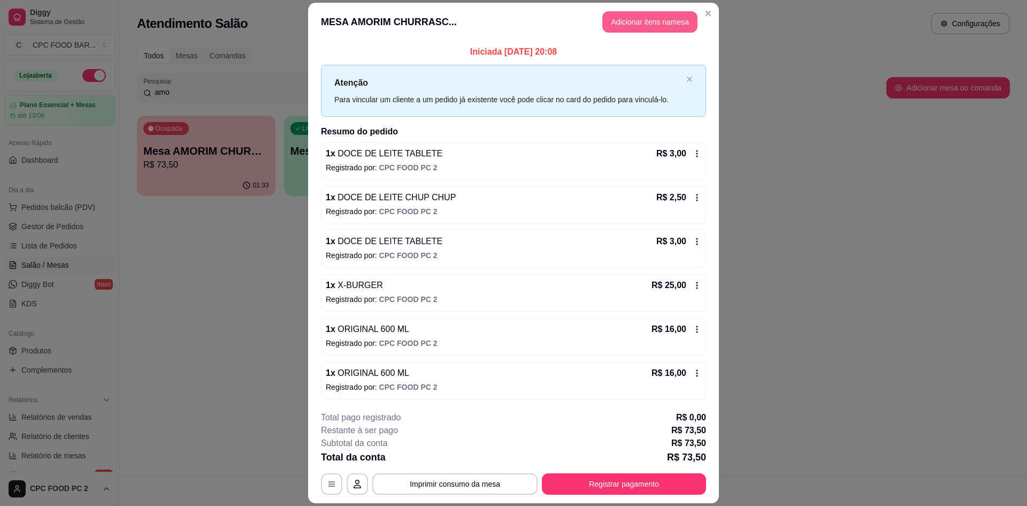
click at [620, 20] on button "Adicionar itens na mesa" at bounding box center [649, 21] width 95 height 21
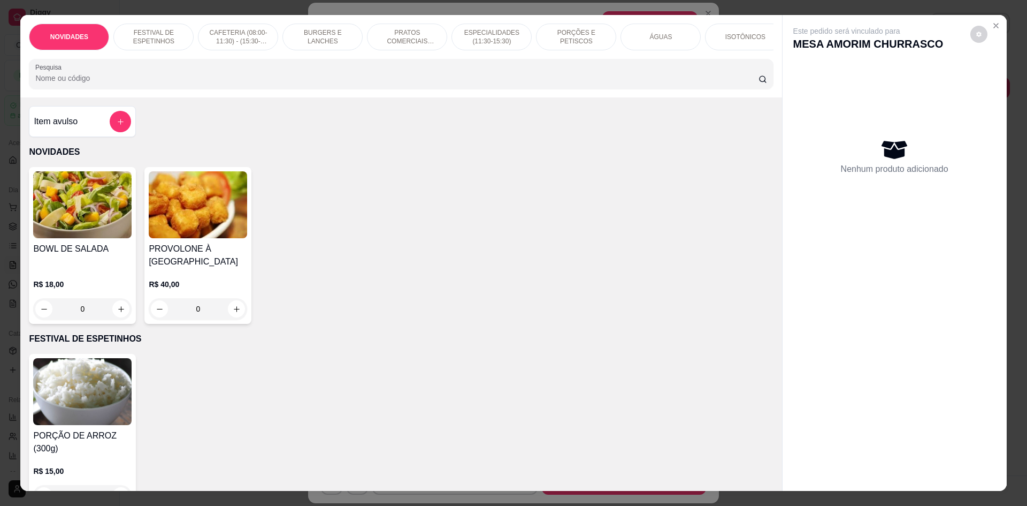
click at [227, 83] on input "Pesquisa" at bounding box center [396, 78] width 723 height 11
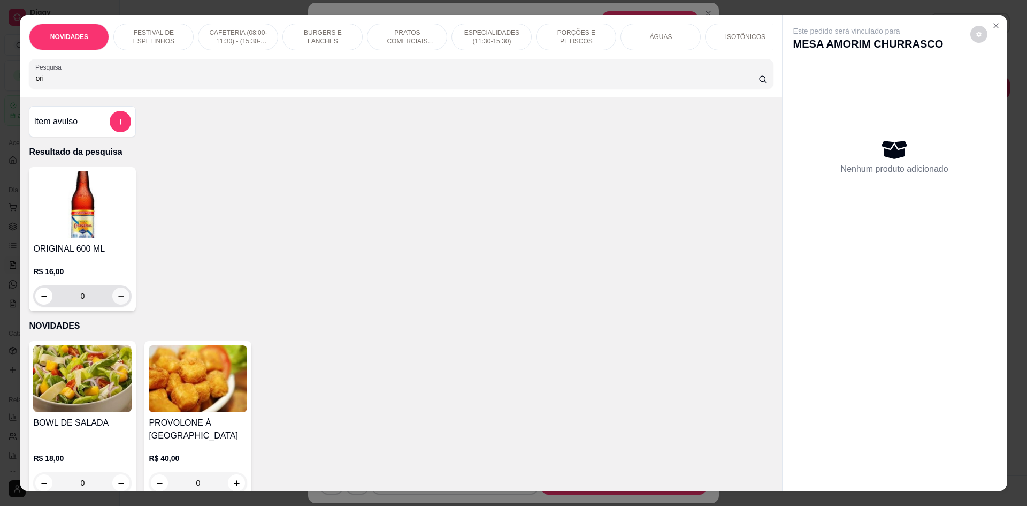
type input "ori"
click at [117, 300] on icon "increase-product-quantity" at bounding box center [121, 296] width 8 height 8
type input "1"
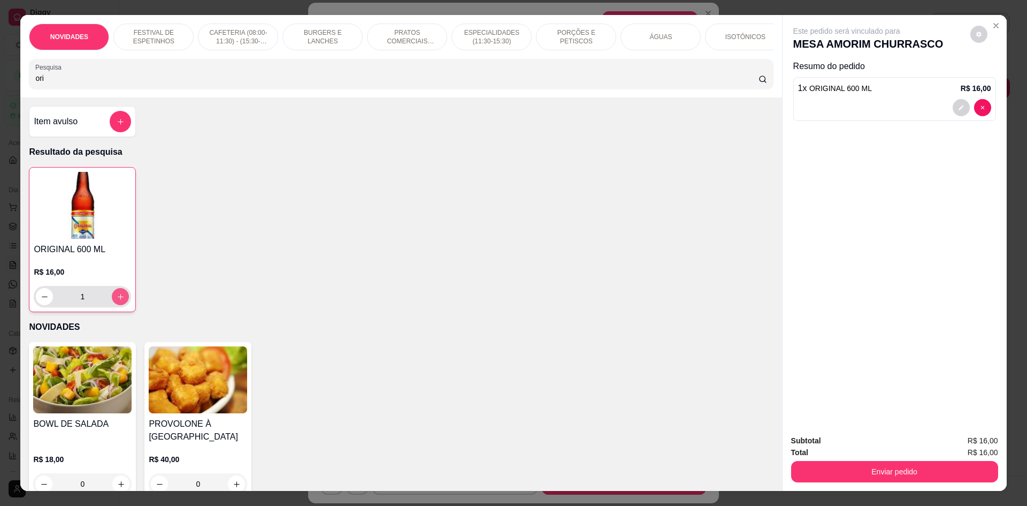
click at [117, 301] on icon "increase-product-quantity" at bounding box center [121, 297] width 8 height 8
type input "2"
click at [832, 466] on button "Enviar pedido" at bounding box center [894, 471] width 207 height 21
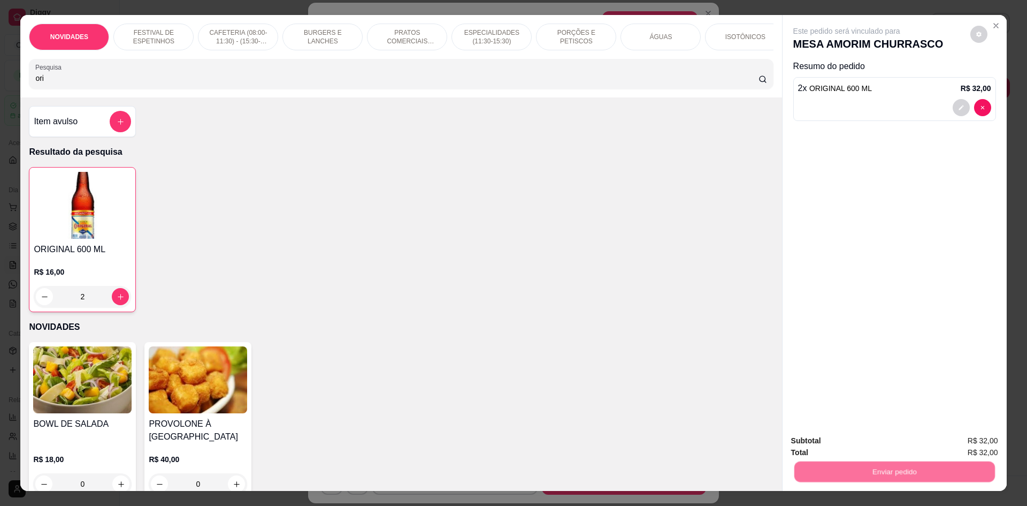
click at [828, 448] on button "Não registrar e enviar pedido" at bounding box center [859, 445] width 108 height 20
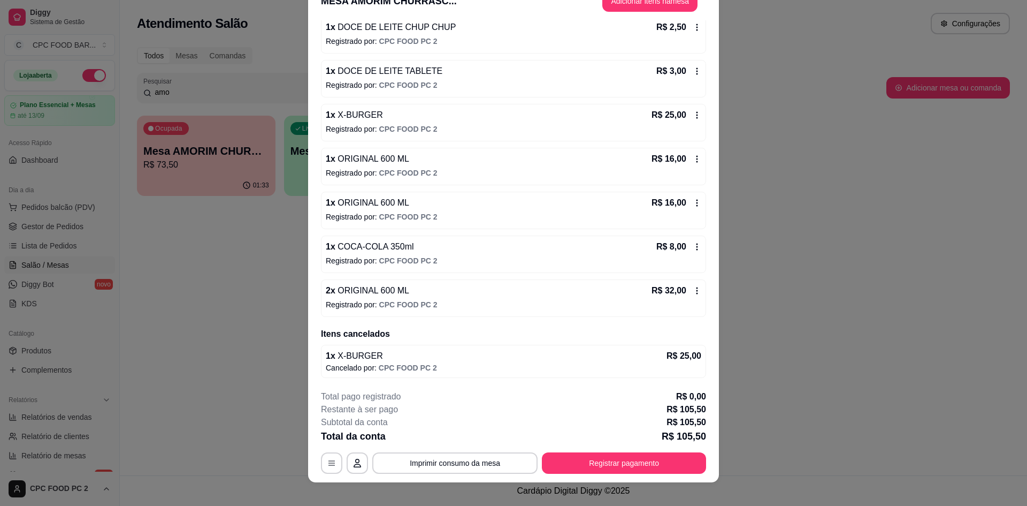
scroll to position [32, 0]
